Goal: Information Seeking & Learning: Find specific fact

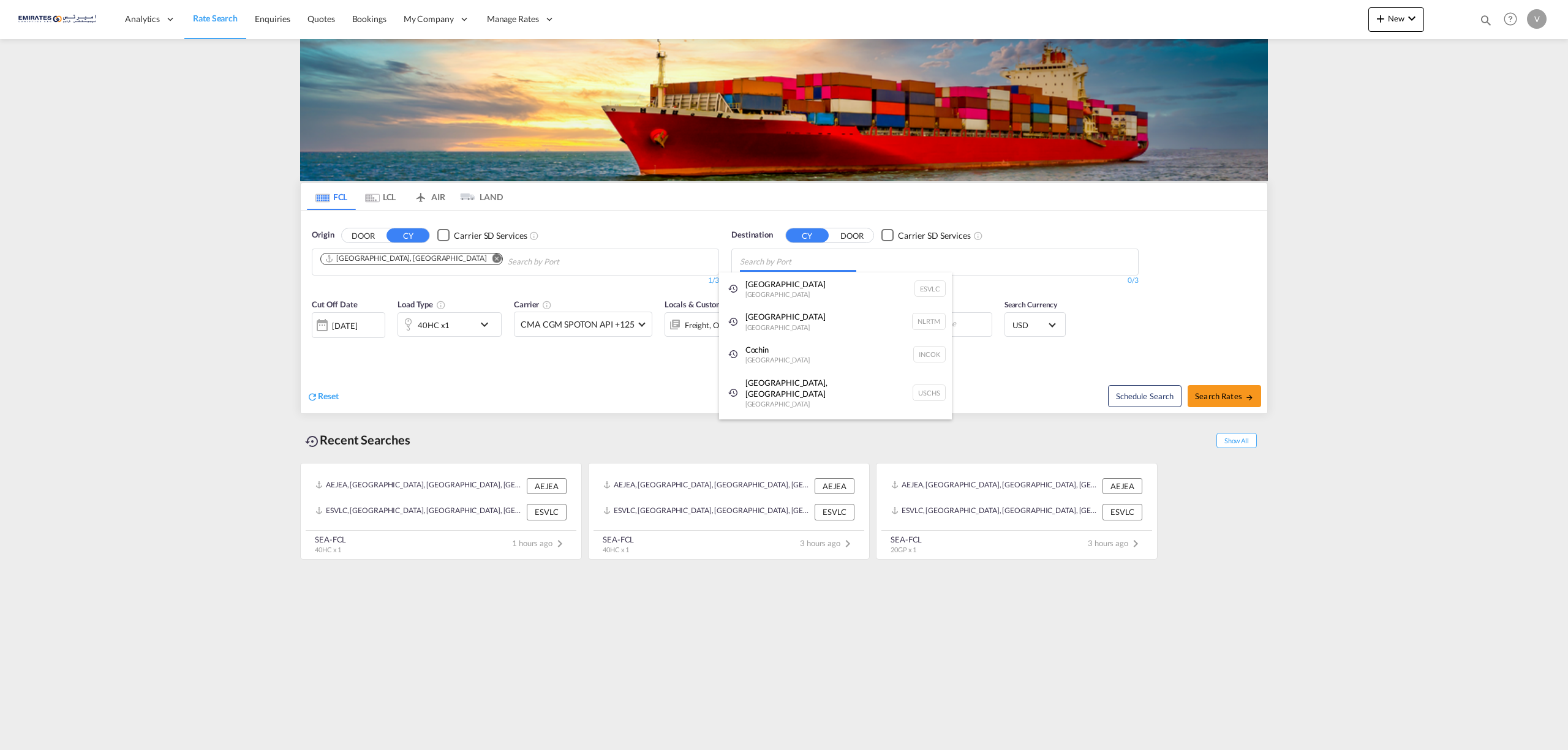
click at [793, 264] on body "Analytics Reports Dashboard Rate Search Enquiries Quotes Bookings" at bounding box center [784, 375] width 1568 height 750
click at [788, 264] on body "Analytics Reports Dashboard Rate Search Enquiries Quotes Bookings" at bounding box center [784, 375] width 1568 height 750
type input "dar es"
click at [780, 295] on div "[GEOGRAPHIC_DATA] [GEOGRAPHIC_DATA], [GEOGRAPHIC_DATA] TZDAR" at bounding box center [835, 293] width 233 height 42
click at [1235, 393] on span "Search Rates" at bounding box center [1225, 396] width 59 height 10
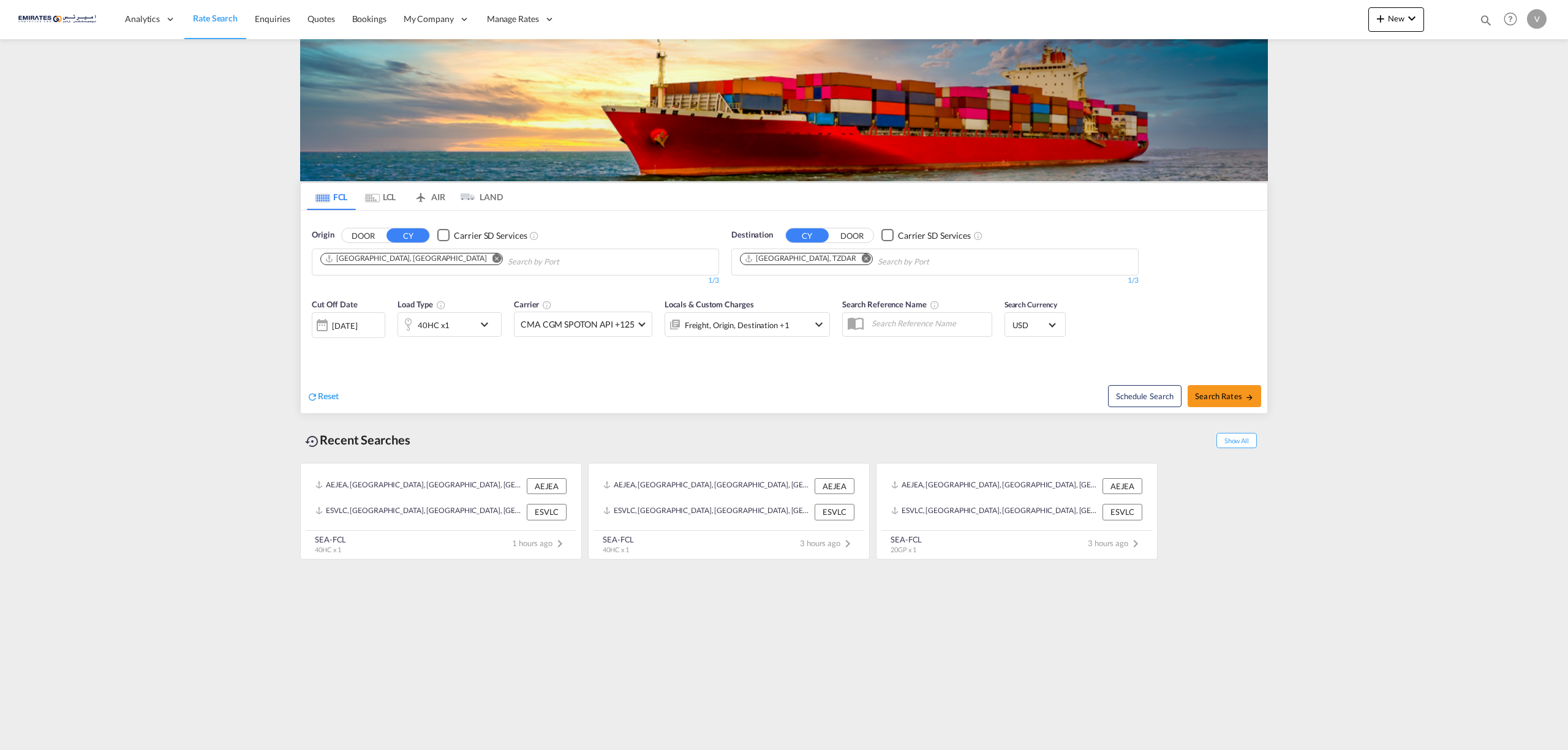
type input "AEJEA to TZDAR / [DATE]"
